Goal: Find contact information: Find contact information

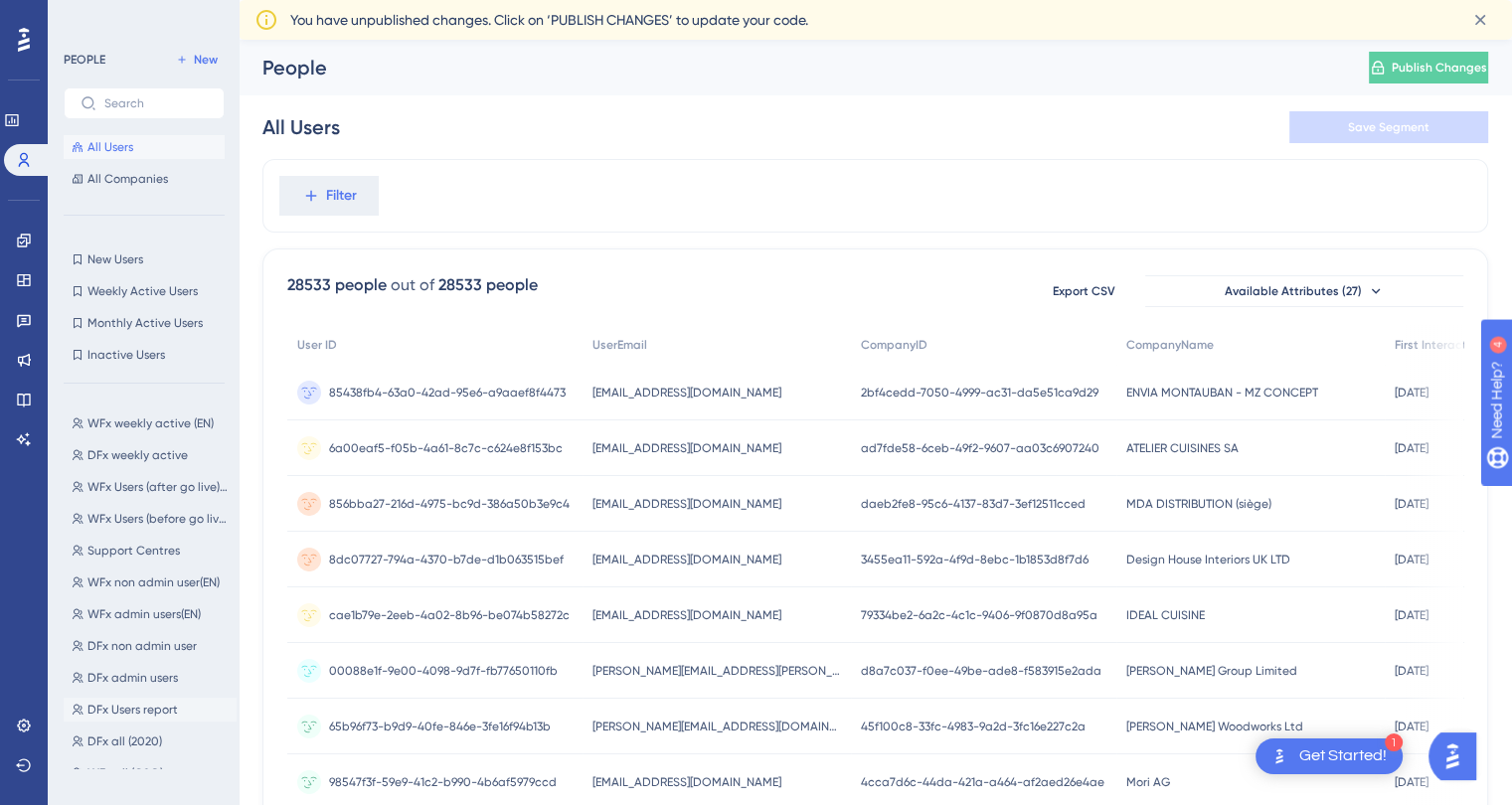
click at [177, 712] on button "DFx Users report DFx Users report" at bounding box center [150, 709] width 173 height 24
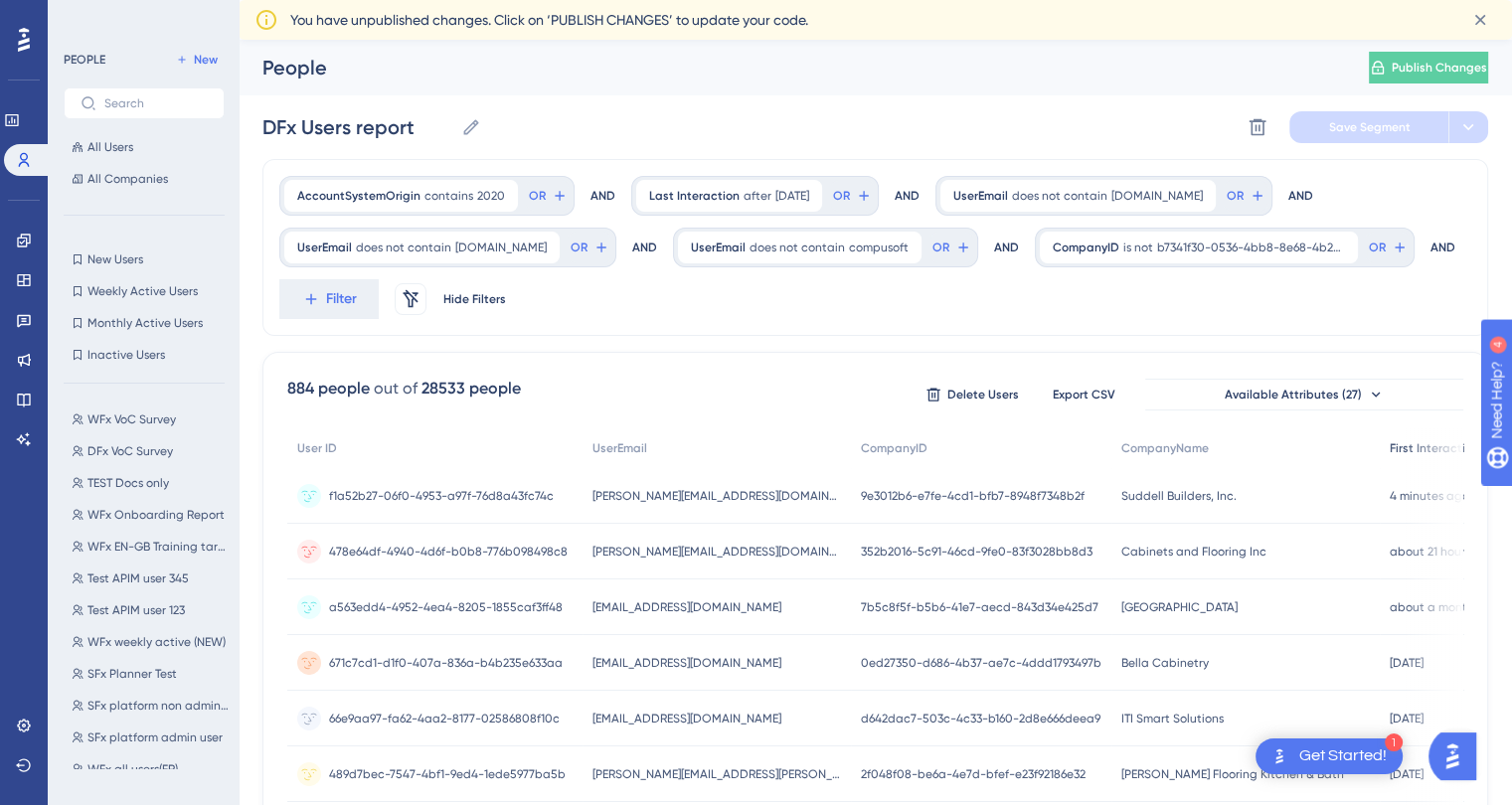
click at [1389, 447] on span "First Interaction" at bounding box center [1434, 448] width 90 height 16
drag, startPoint x: 1216, startPoint y: 492, endPoint x: 1093, endPoint y: 497, distance: 123.1
click at [1114, 497] on div "Suddell Builders, Inc. Suddell Builders, Inc." at bounding box center [1222, 496] width 216 height 56
copy span "Suddell Builders, Inc."
drag, startPoint x: 704, startPoint y: 497, endPoint x: 588, endPoint y: 501, distance: 116.1
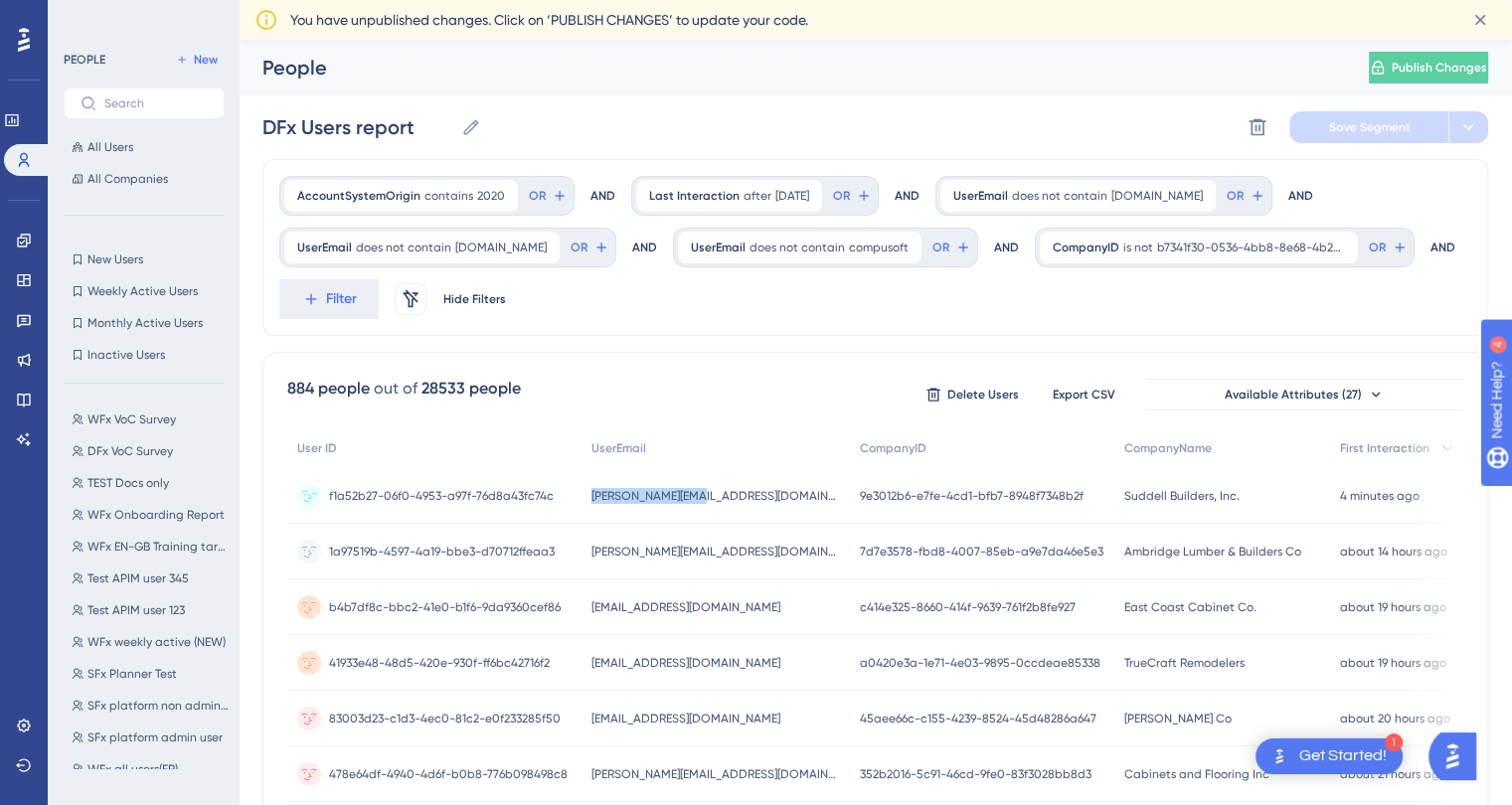
click at [588, 501] on div "[PERSON_NAME][EMAIL_ADDRESS][DOMAIN_NAME] [PERSON_NAME][EMAIL_ADDRESS][DOMAIN_N…" at bounding box center [716, 496] width 268 height 56
copy span "[PERSON_NAME][EMAIL_ADDRESS][DOMAIN_NAME]"
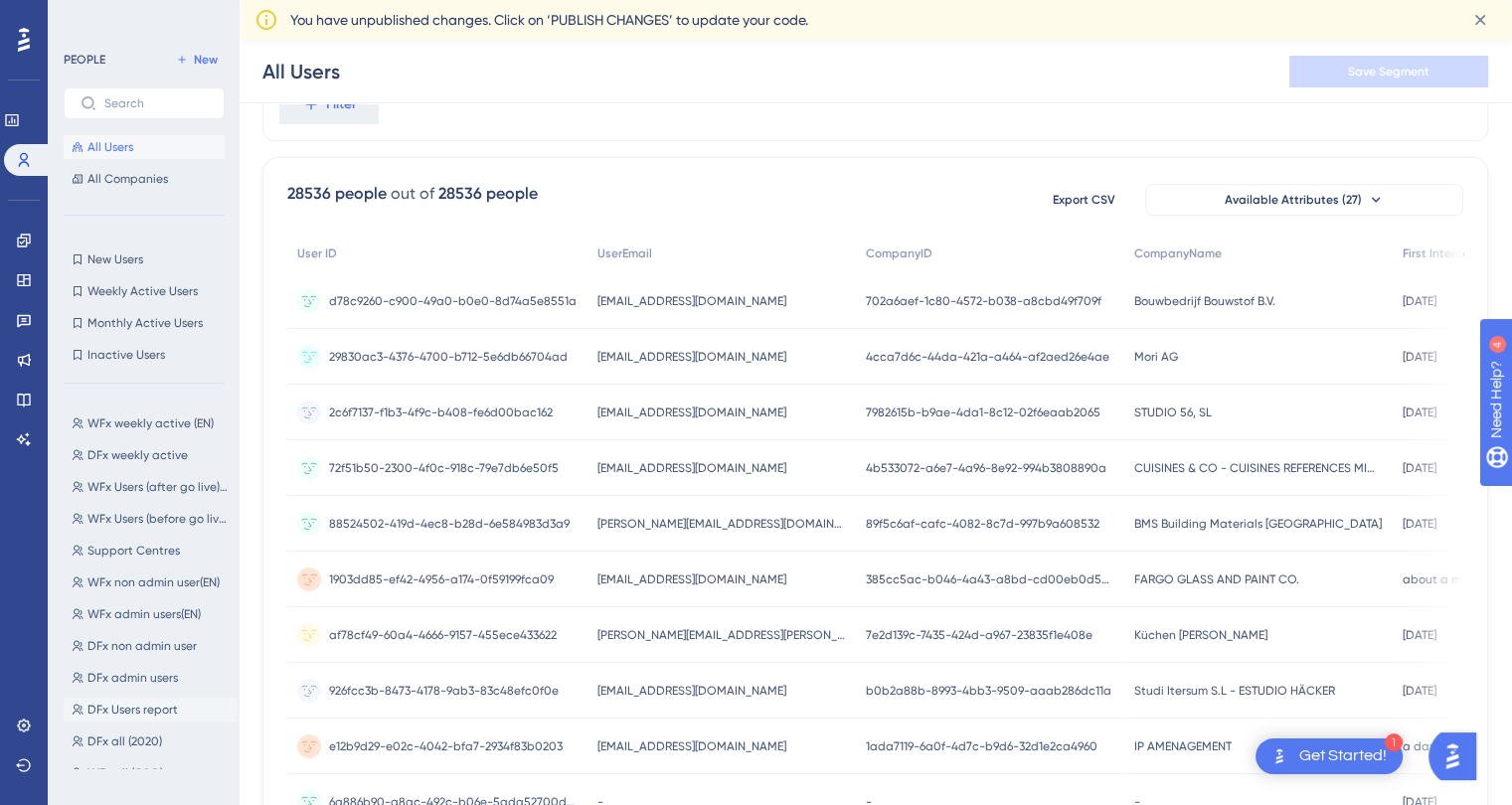
click at [156, 716] on span "DFx Users report" at bounding box center [133, 709] width 91 height 16
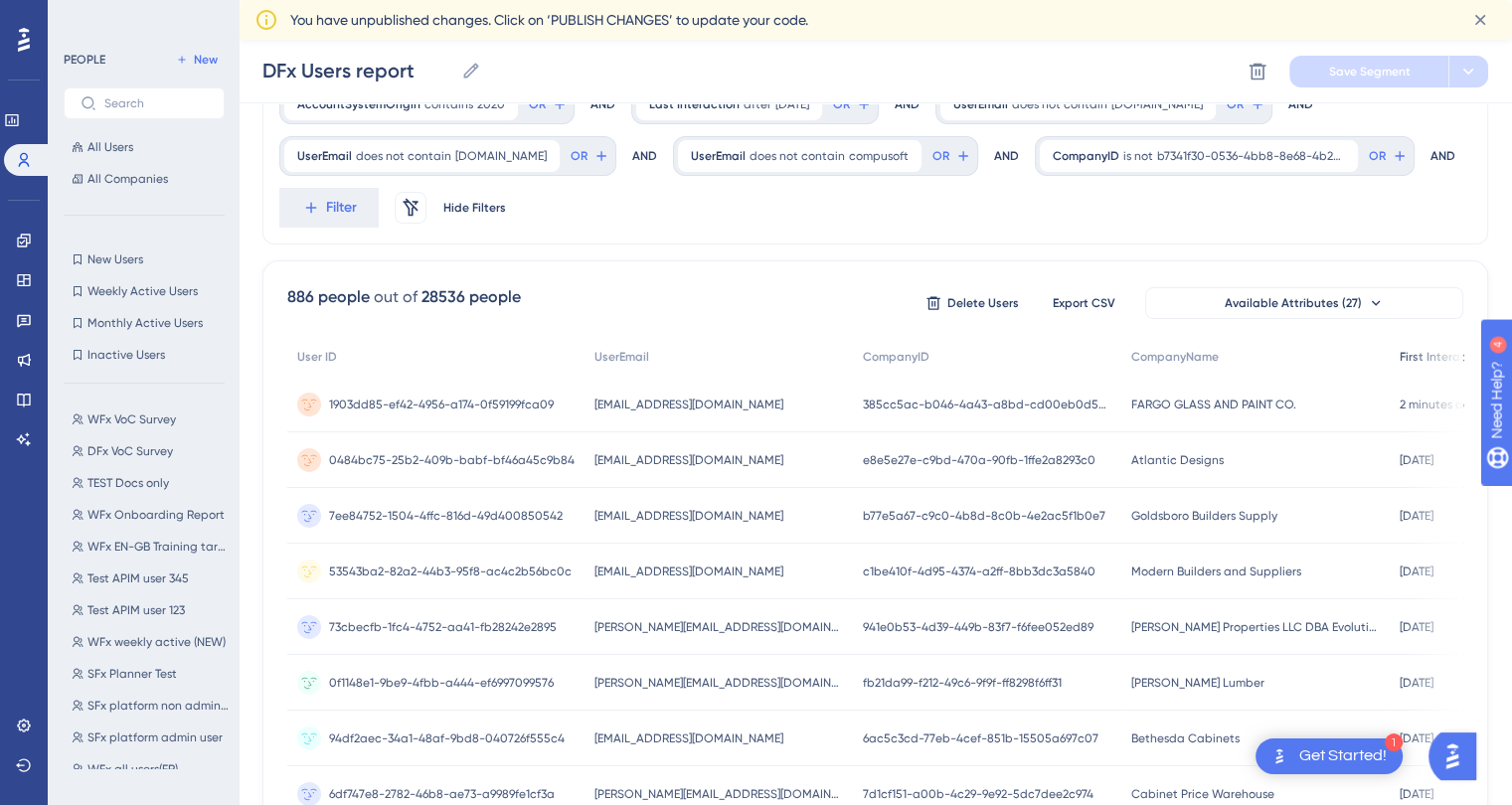
click at [1399, 362] on span "First Interaction" at bounding box center [1444, 357] width 90 height 16
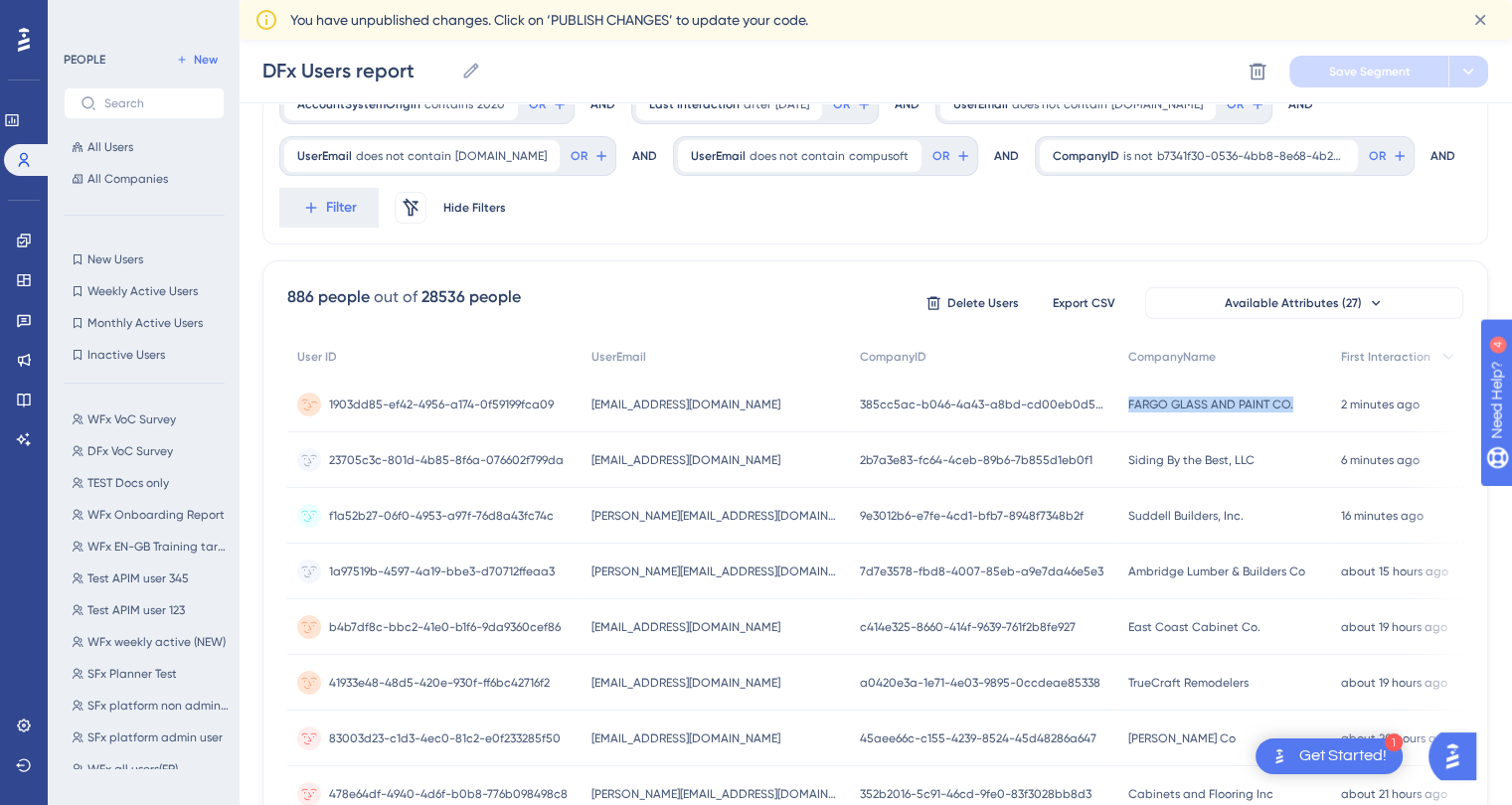
drag, startPoint x: 1275, startPoint y: 409, endPoint x: 1101, endPoint y: 409, distance: 174.0
click at [1118, 409] on div "FARGO GLASS AND PAINT CO. FARGO GLASS AND PAINT CO." at bounding box center [1224, 404] width 213 height 56
copy span "FARGO GLASS AND PAINT CO."
drag, startPoint x: 729, startPoint y: 406, endPoint x: 585, endPoint y: 405, distance: 144.0
click at [585, 405] on div "lindav@fargoglass.com lindav@fargoglass.com" at bounding box center [716, 404] width 268 height 56
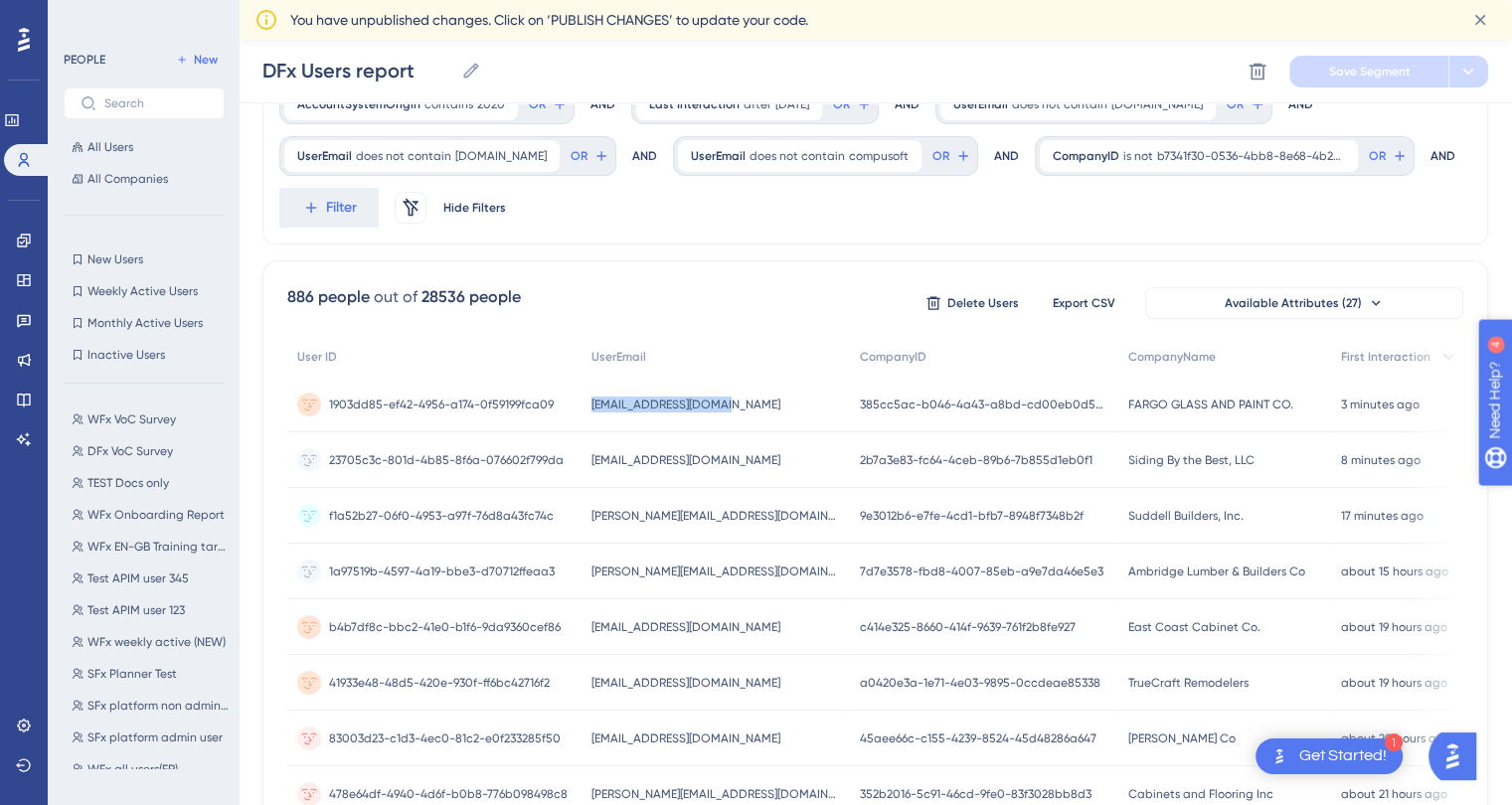
copy span "lindav@fargoglass.com"
drag, startPoint x: 1237, startPoint y: 460, endPoint x: 1095, endPoint y: 462, distance: 142.0
click at [1118, 462] on div "Siding By the Best, LLC Siding By the Best, LLC" at bounding box center [1224, 460] width 213 height 56
copy span "Siding By the Best, LLC"
drag, startPoint x: 741, startPoint y: 453, endPoint x: 588, endPoint y: 460, distance: 153.2
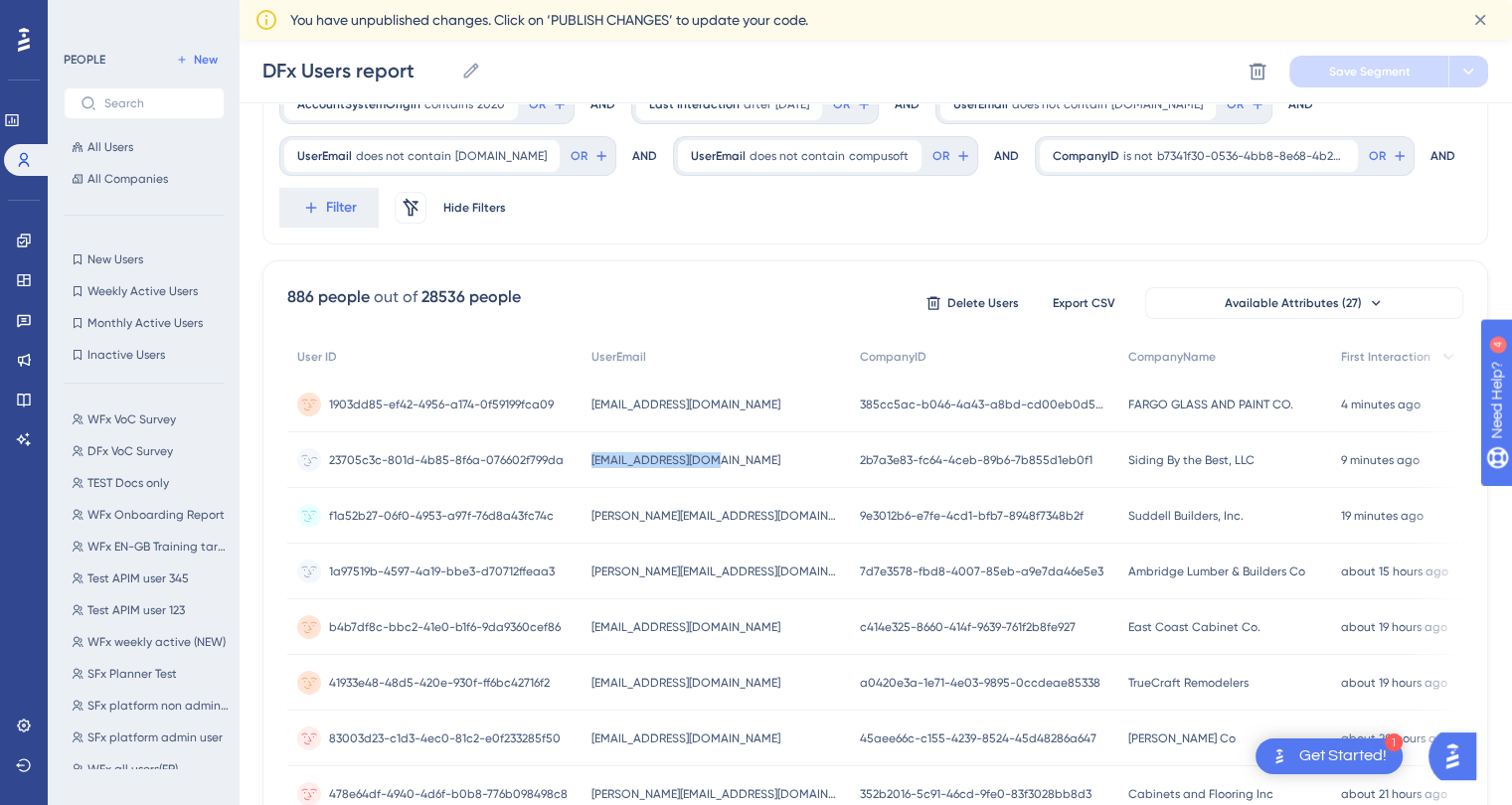
click at [588, 460] on div "efawstorage@aol.com efawstorage@aol.com" at bounding box center [716, 460] width 268 height 56
copy span "efawstorage@aol.com"
drag, startPoint x: 1228, startPoint y: 513, endPoint x: 1101, endPoint y: 518, distance: 127.1
click at [1118, 518] on div "Suddell Builders, Inc. Suddell Builders, Inc." at bounding box center [1224, 516] width 213 height 56
copy span "Suddell Builders, Inc."
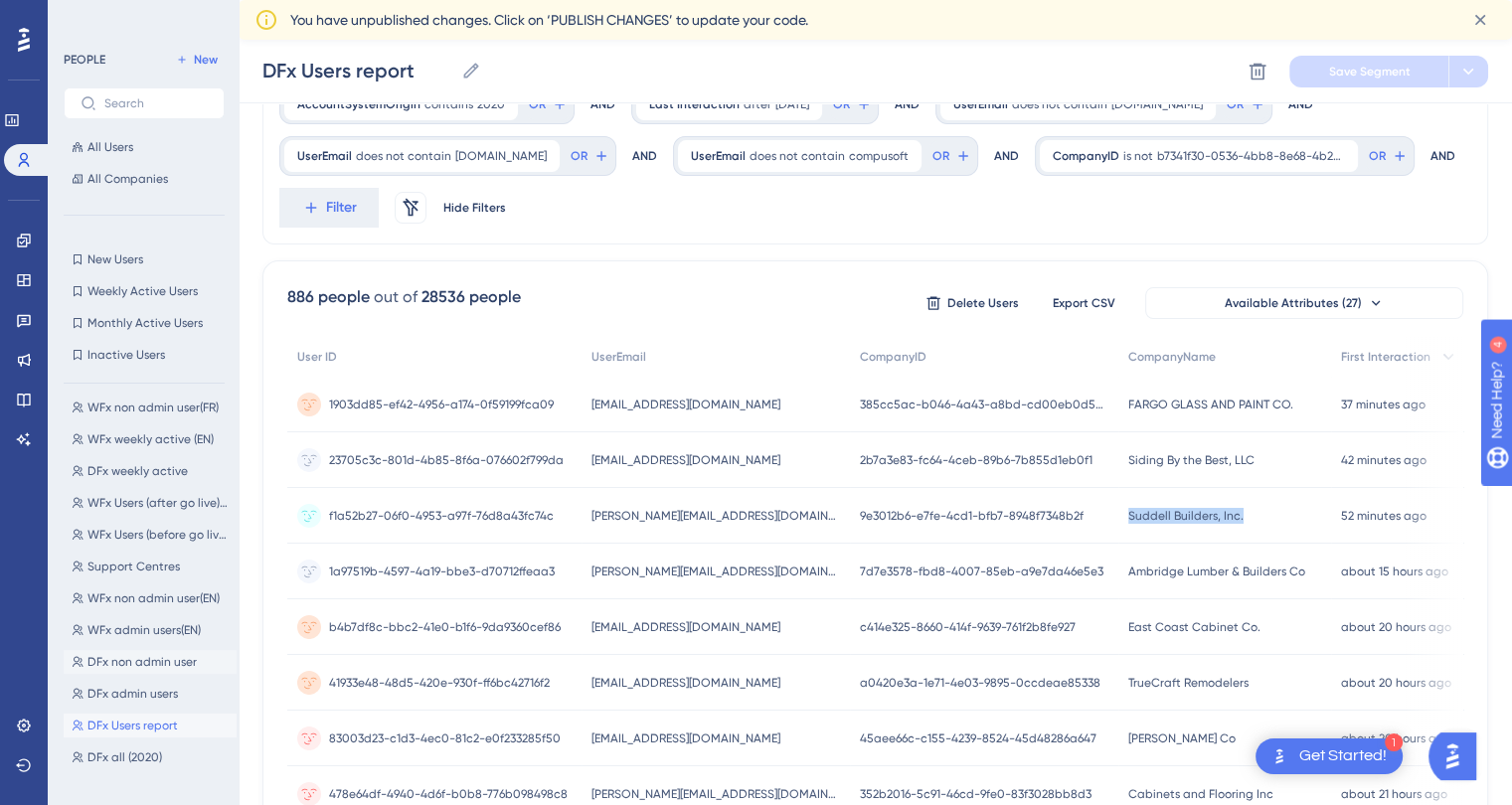
scroll to position [441, 0]
click at [155, 710] on span "DFx Users report" at bounding box center [133, 709] width 91 height 16
click at [1368, 356] on span "First Interaction" at bounding box center [1385, 357] width 90 height 16
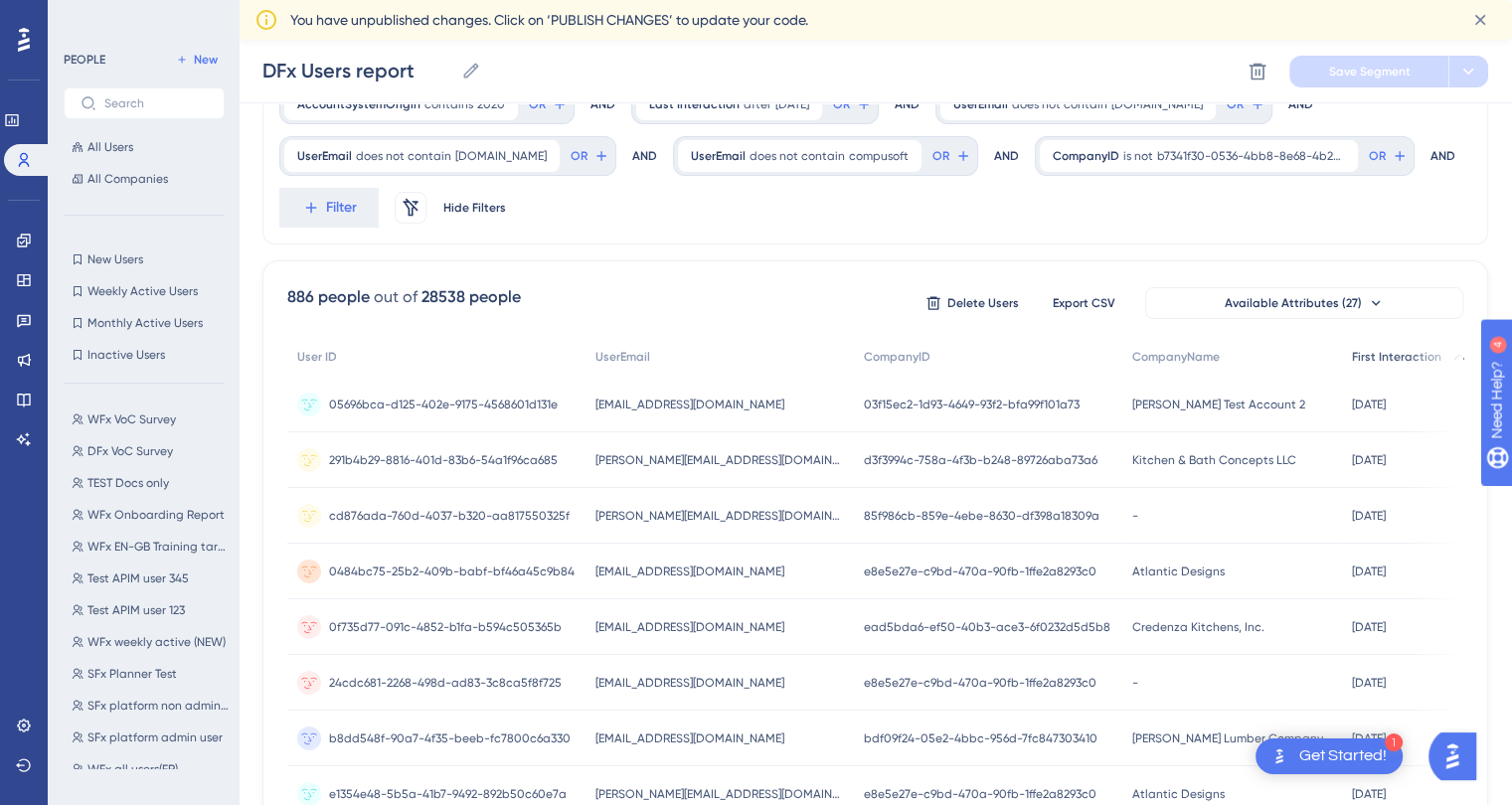
scroll to position [0, 0]
click at [1351, 352] on span "First Interaction" at bounding box center [1396, 357] width 90 height 16
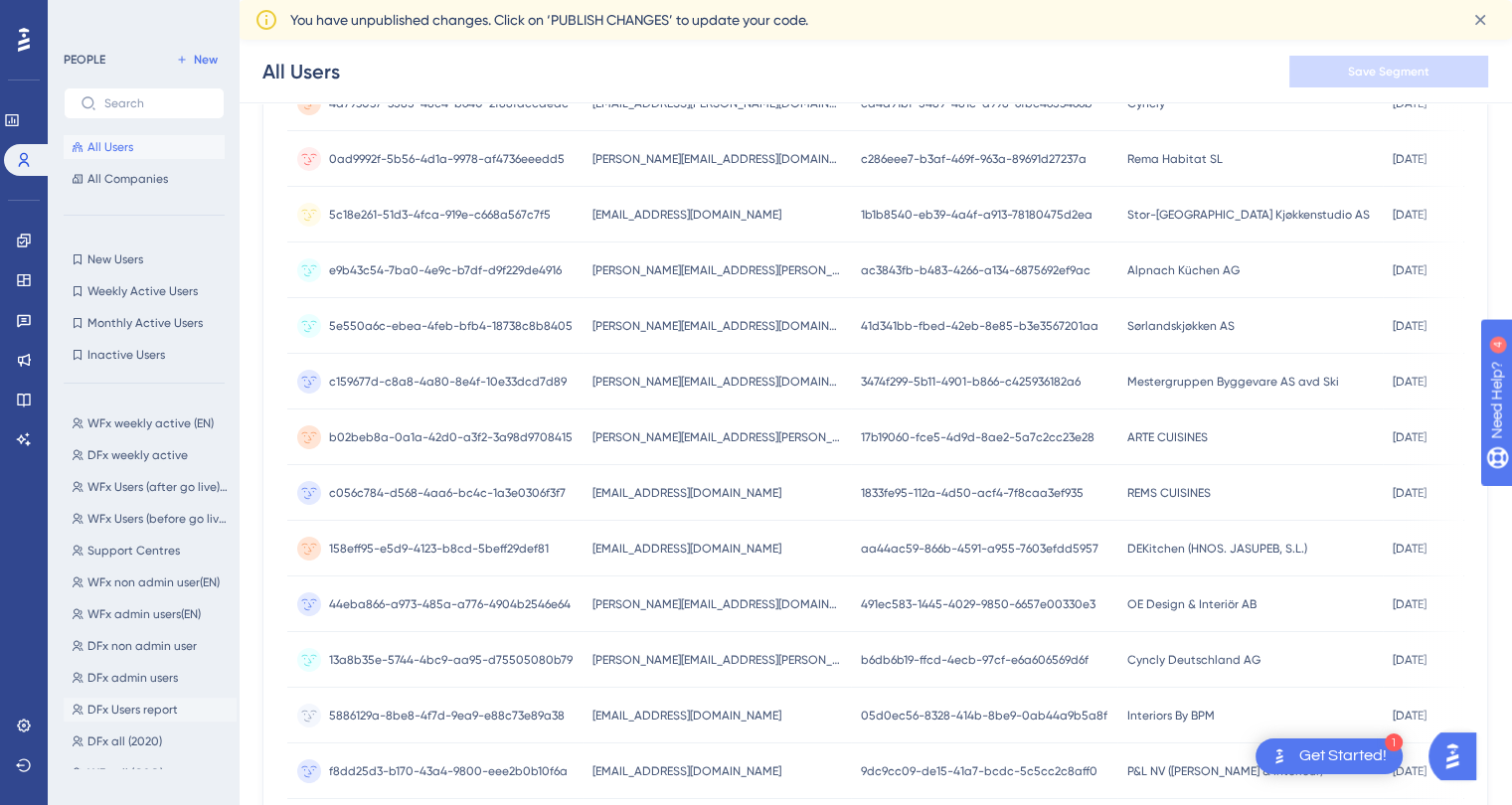
click at [165, 712] on span "DFx Users report" at bounding box center [133, 709] width 91 height 16
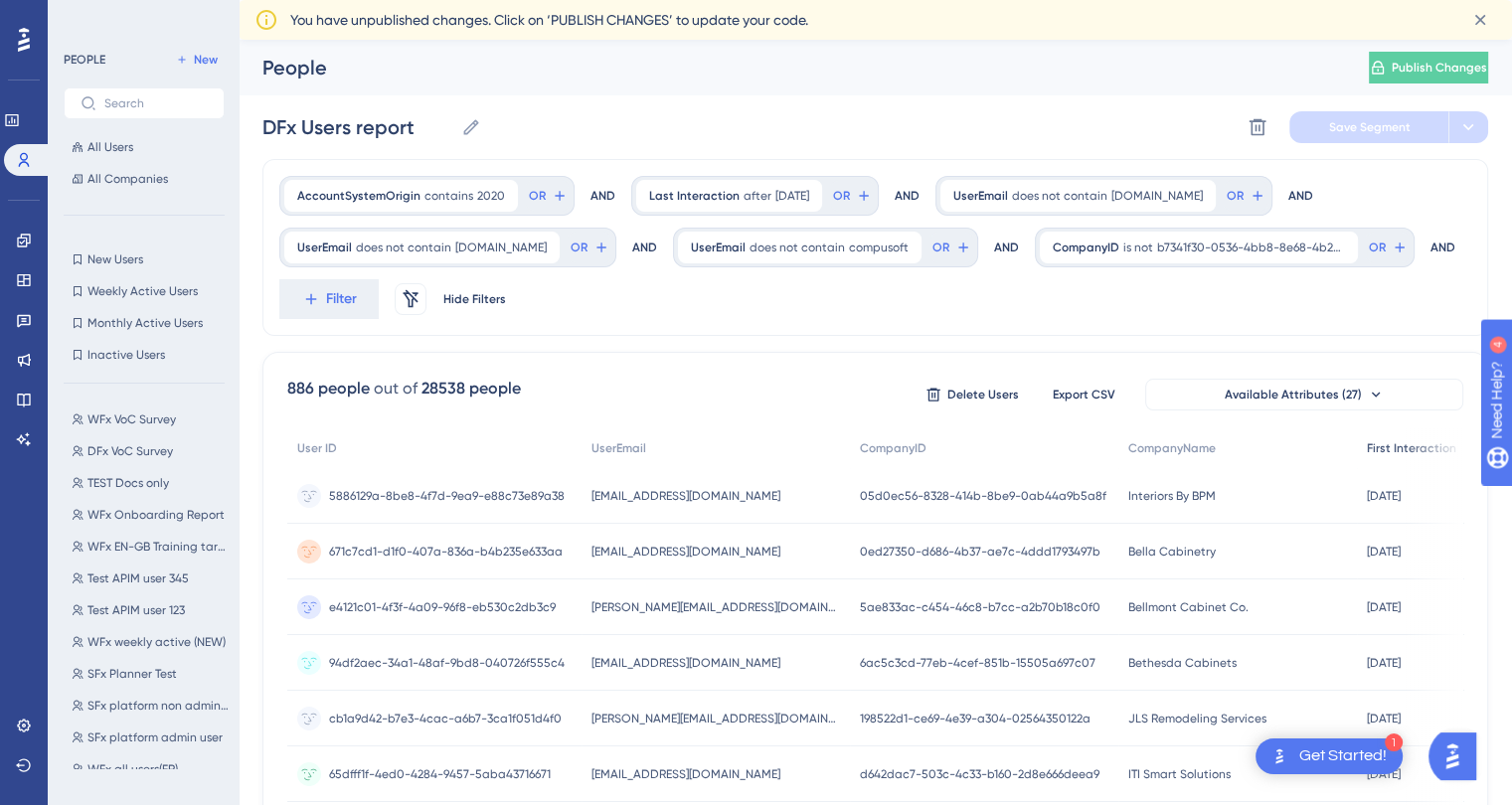
click at [1366, 449] on span "First Interaction" at bounding box center [1411, 448] width 90 height 16
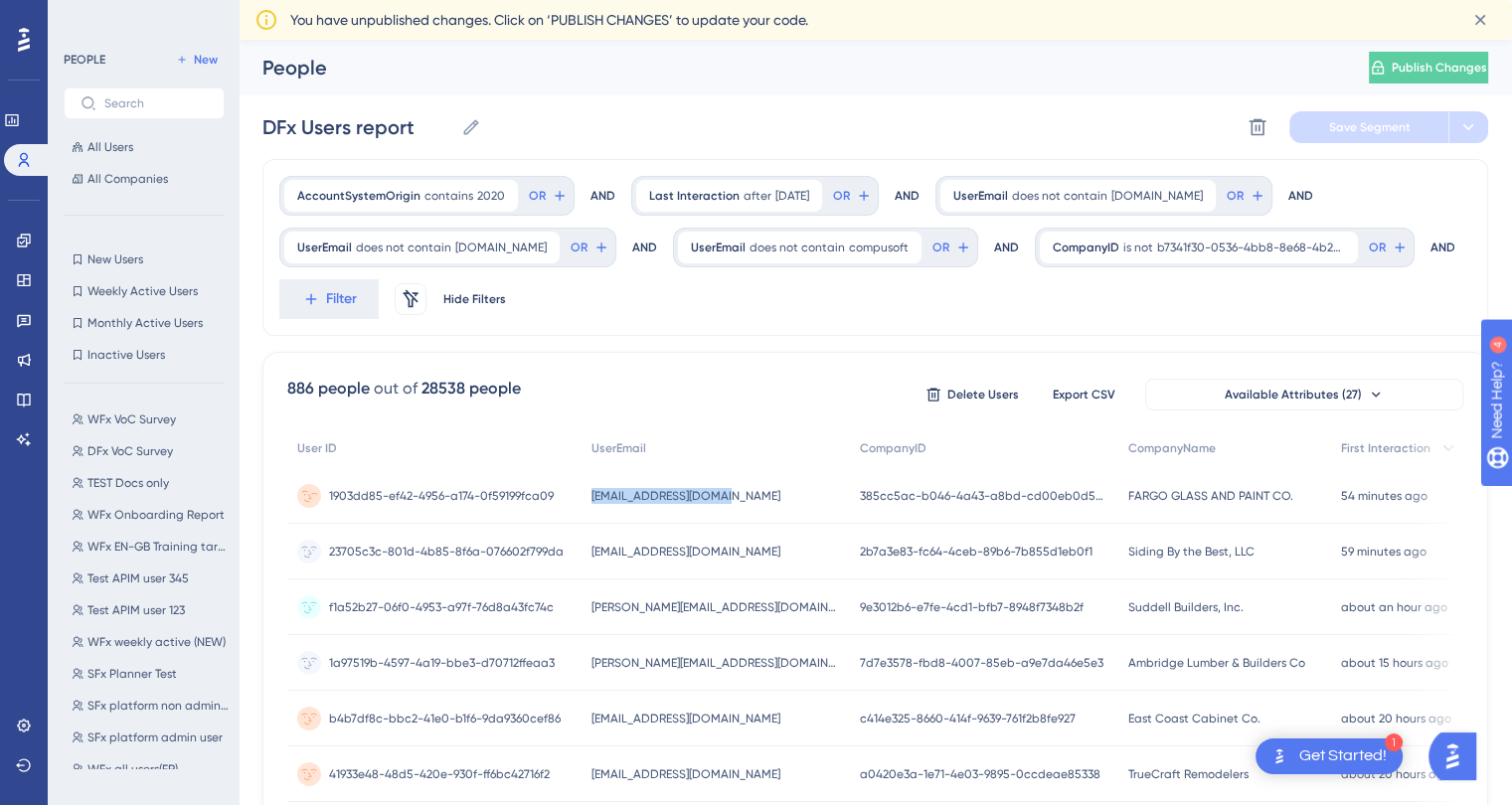
drag, startPoint x: 736, startPoint y: 487, endPoint x: 585, endPoint y: 498, distance: 151.4
click at [585, 498] on div "lindav@fargoglass.com lindav@fargoglass.com" at bounding box center [716, 496] width 268 height 56
copy span "lindav@fargoglass.com"
